Goal: Find specific page/section

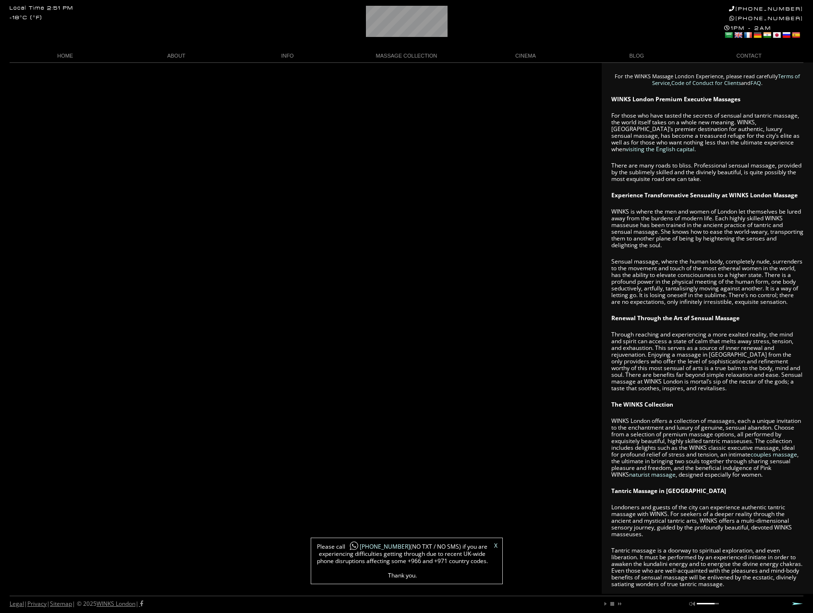
scroll to position [195, 0]
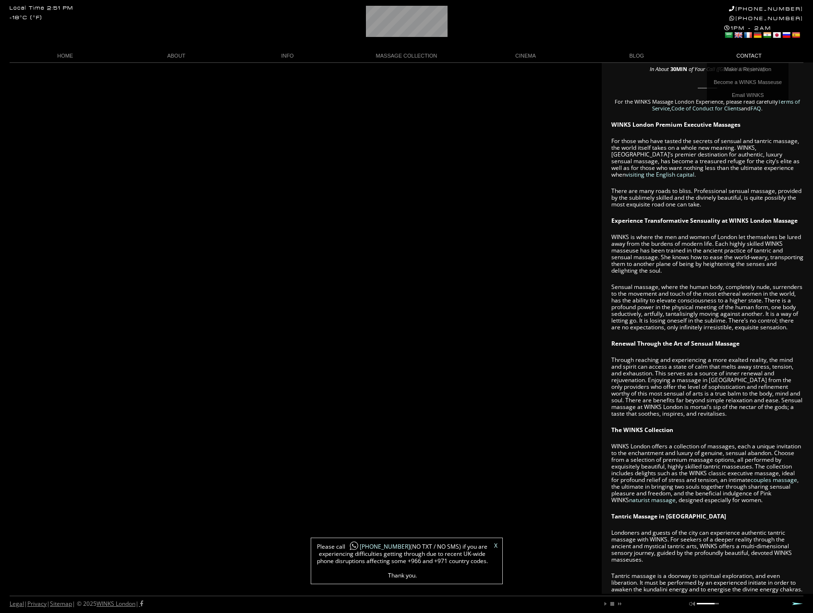
click at [740, 59] on link "CONTACT" at bounding box center [747, 55] width 111 height 13
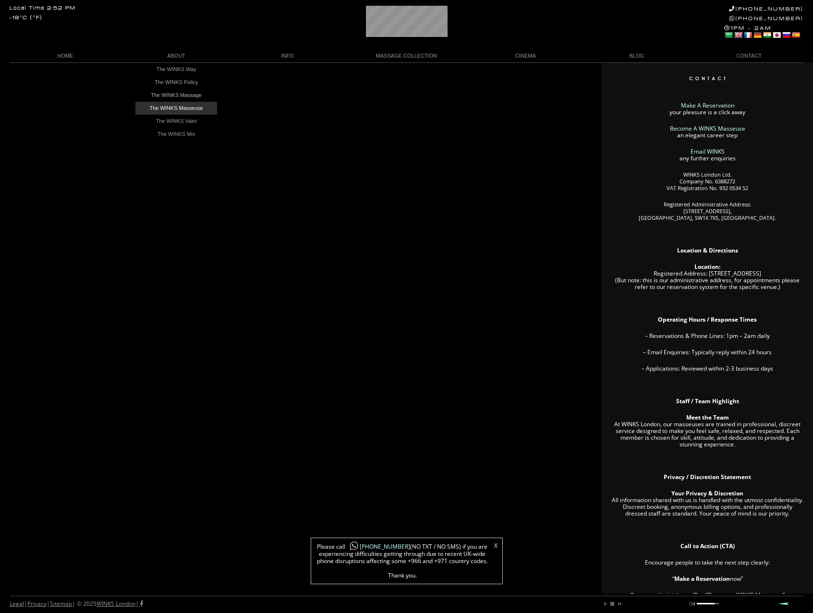
click at [172, 108] on link "The WINKS Masseuse" at bounding box center [176, 108] width 82 height 13
